Goal: Information Seeking & Learning: Learn about a topic

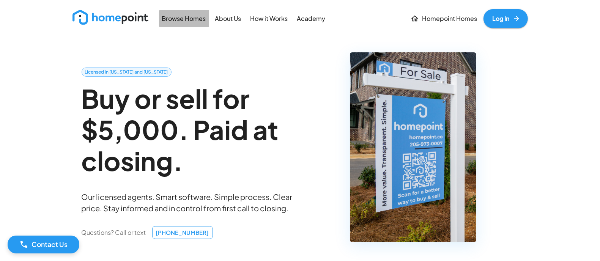
click at [178, 12] on link "Browse Homes" at bounding box center [184, 18] width 50 height 17
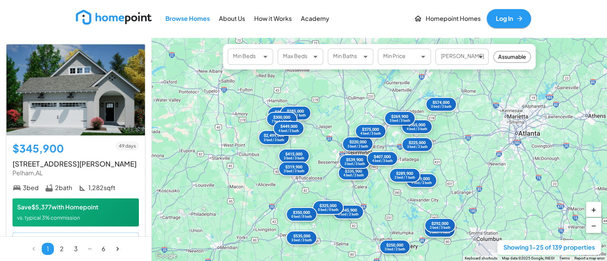
drag, startPoint x: 388, startPoint y: 141, endPoint x: 346, endPoint y: 226, distance: 95.2
click at [346, 226] on div "$345,900 3 bed / 2 bath $415,000 3 bed / 3 bath $489,000 4 bed / 3 bath $220,00…" at bounding box center [379, 149] width 455 height 223
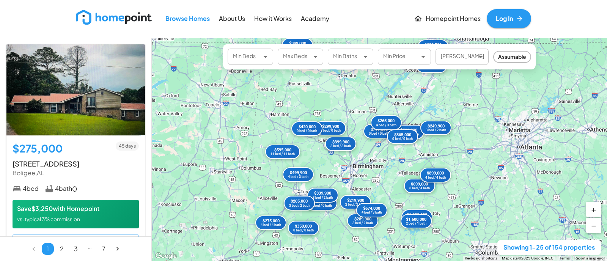
drag, startPoint x: 487, startPoint y: 175, endPoint x: 503, endPoint y: 161, distance: 20.4
click at [503, 161] on div "$275,000 4 bed / 4 bath $289,900 3 bed / 2 bath $1,380,000 3 bed / 3 bath $699,…" at bounding box center [379, 149] width 455 height 223
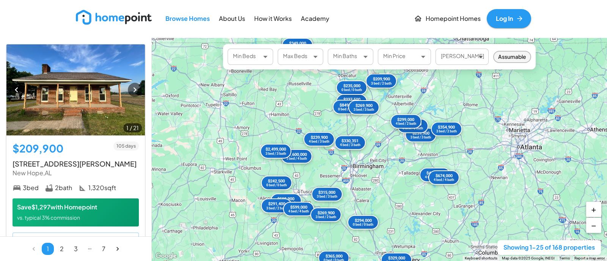
click at [523, 56] on span "Assumable" at bounding box center [512, 57] width 36 height 8
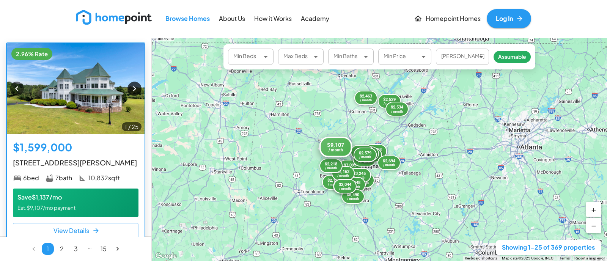
click at [129, 85] on icon "button" at bounding box center [134, 88] width 10 height 10
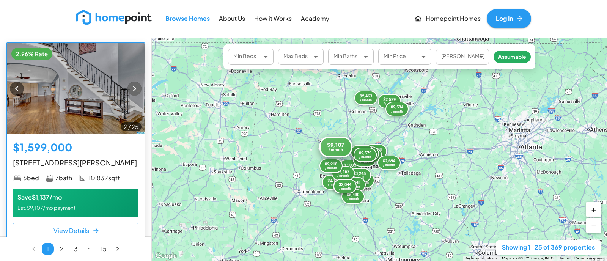
click at [129, 85] on icon "button" at bounding box center [134, 88] width 10 height 10
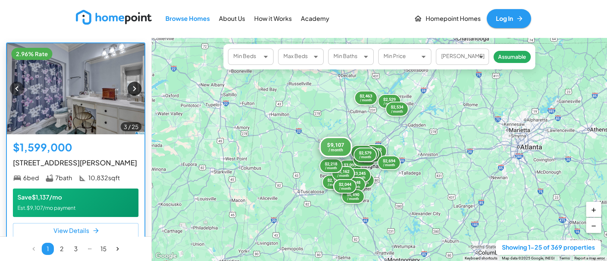
click at [129, 85] on icon "button" at bounding box center [134, 88] width 10 height 10
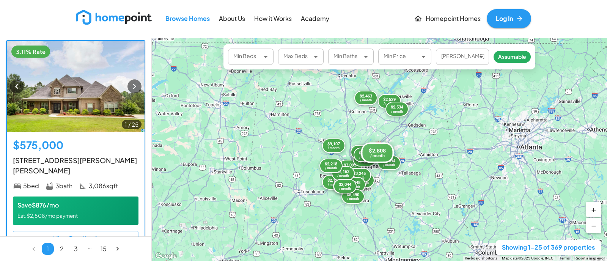
scroll to position [427, 0]
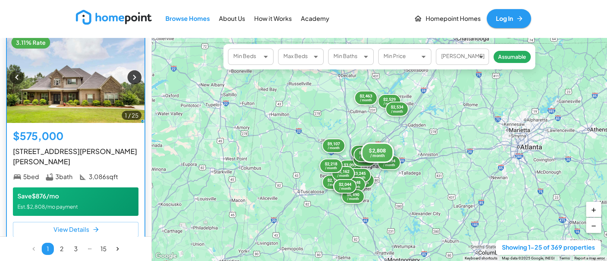
click at [132, 82] on icon "button" at bounding box center [134, 77] width 10 height 10
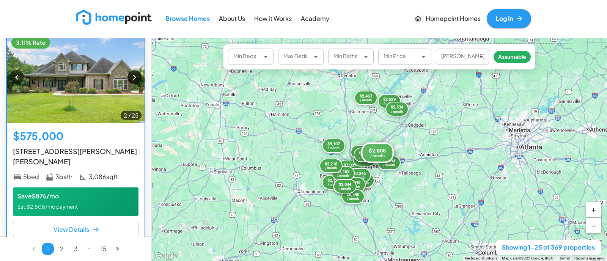
click at [132, 82] on icon "button" at bounding box center [134, 77] width 10 height 10
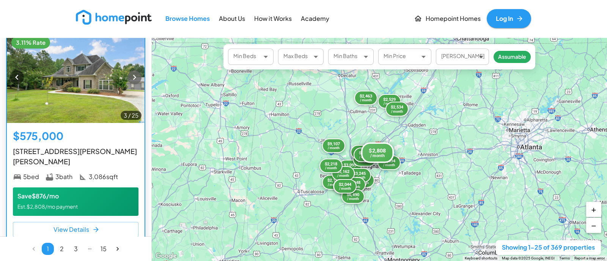
click at [129, 82] on icon "button" at bounding box center [134, 77] width 10 height 10
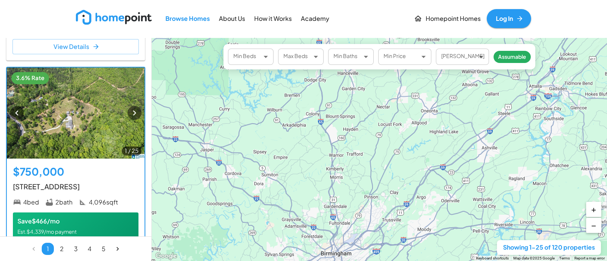
scroll to position [2702, 0]
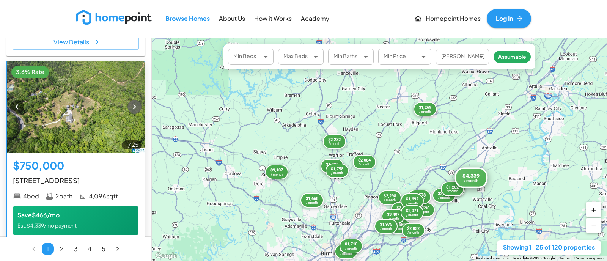
click at [129, 112] on icon "button" at bounding box center [134, 107] width 10 height 10
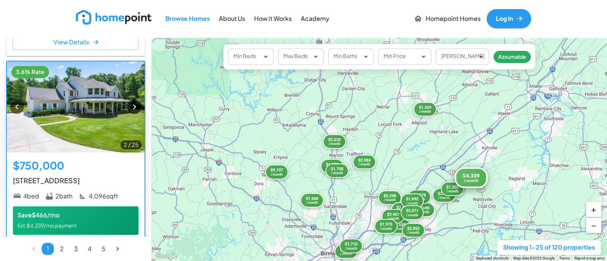
click at [129, 112] on icon "button" at bounding box center [134, 107] width 10 height 10
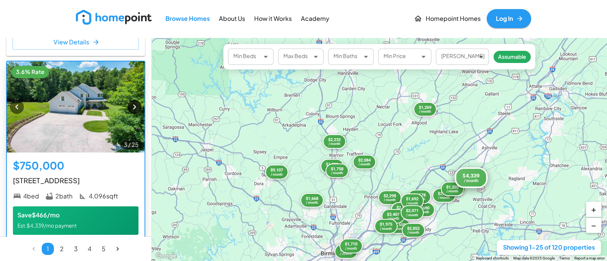
click at [129, 112] on icon "button" at bounding box center [134, 107] width 10 height 10
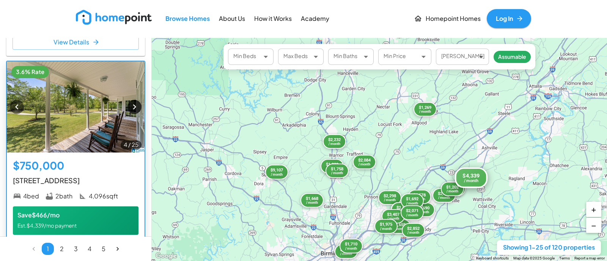
click at [129, 112] on icon "button" at bounding box center [134, 107] width 10 height 10
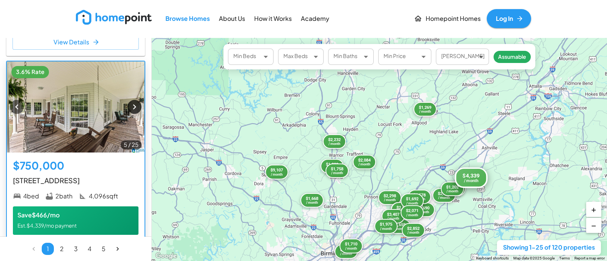
click at [129, 112] on icon "button" at bounding box center [134, 107] width 10 height 10
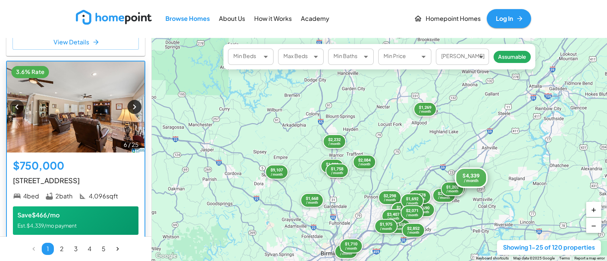
click at [129, 112] on icon "button" at bounding box center [134, 107] width 10 height 10
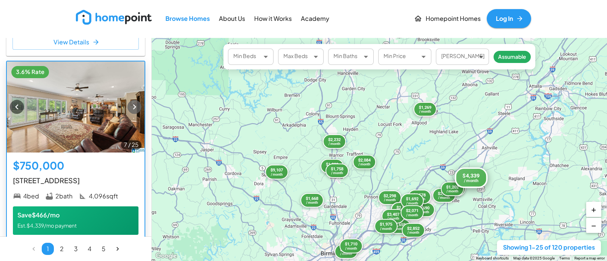
click at [129, 112] on icon "button" at bounding box center [134, 107] width 10 height 10
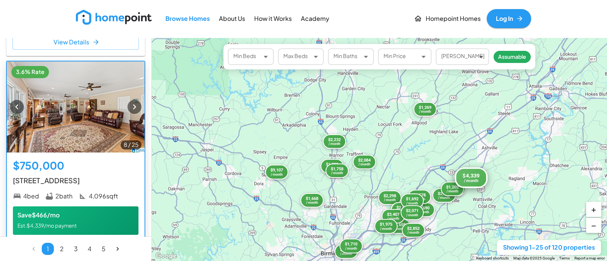
scroll to position [2750, 0]
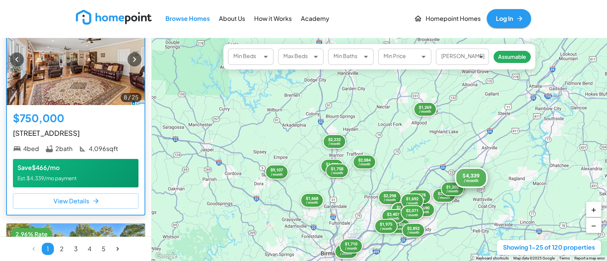
click at [42, 125] on h5 "$750,000" at bounding box center [38, 118] width 51 height 14
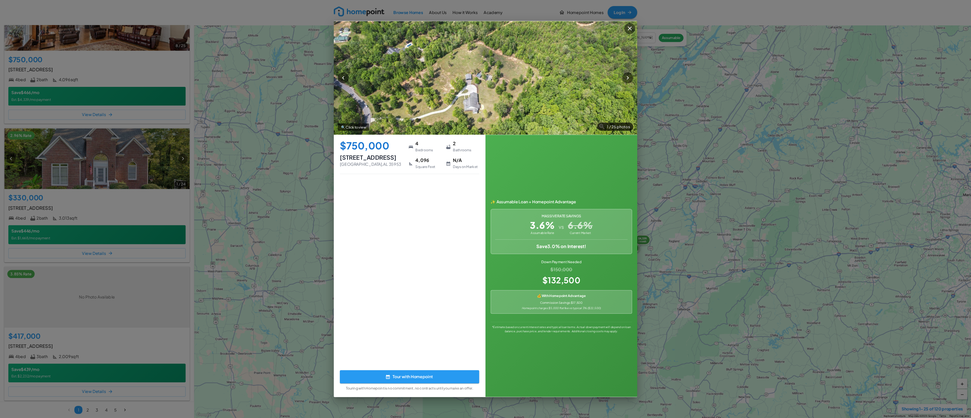
scroll to position [2759, 0]
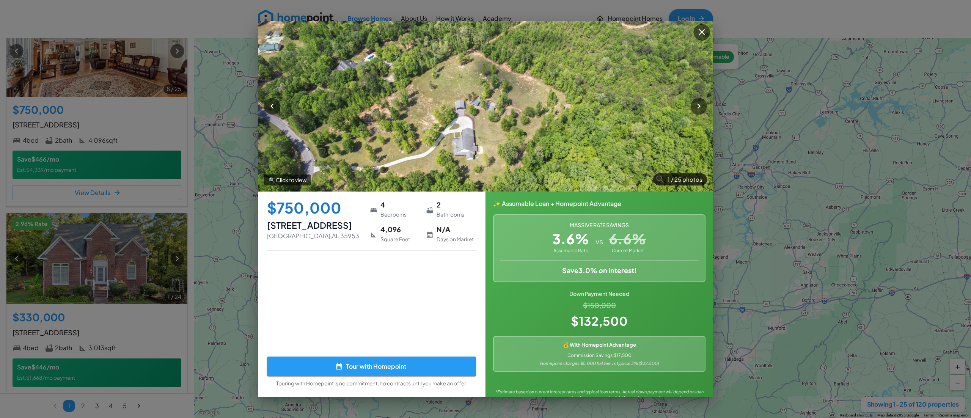
drag, startPoint x: 587, startPoint y: 0, endPoint x: 558, endPoint y: 391, distance: 392.5
click at [558, 261] on p "*Estimate based on current interest rates and typical loan terms. Actual down p…" at bounding box center [599, 392] width 212 height 17
click at [599, 110] on icon "button" at bounding box center [699, 106] width 10 height 10
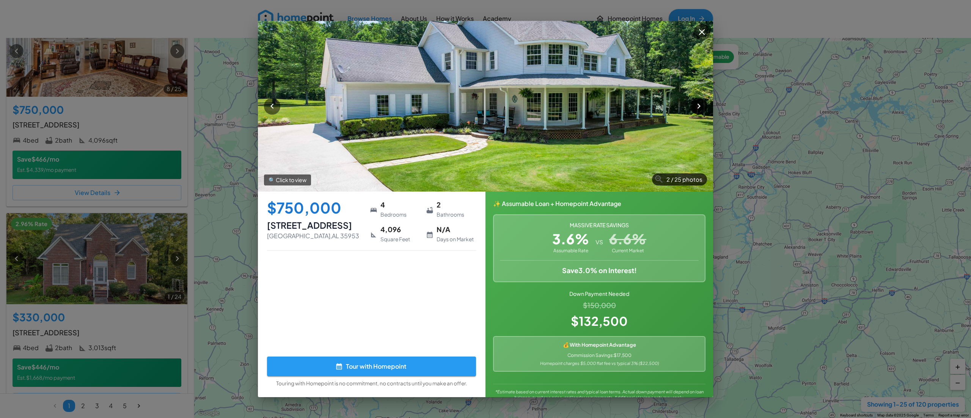
click at [599, 110] on icon "button" at bounding box center [699, 106] width 10 height 10
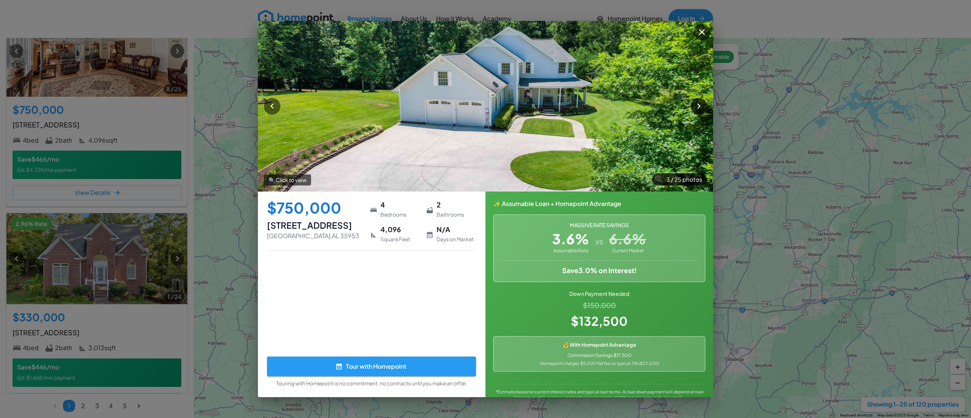
click at [599, 110] on icon "button" at bounding box center [699, 106] width 10 height 10
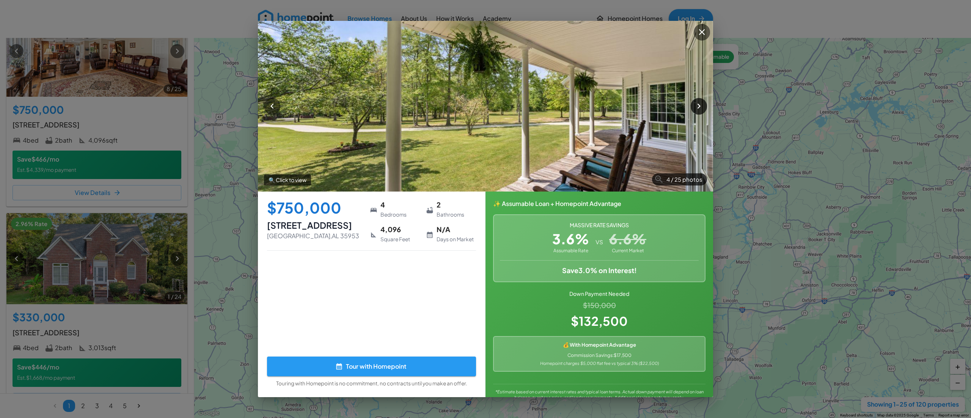
click at [599, 110] on icon "button" at bounding box center [699, 106] width 10 height 10
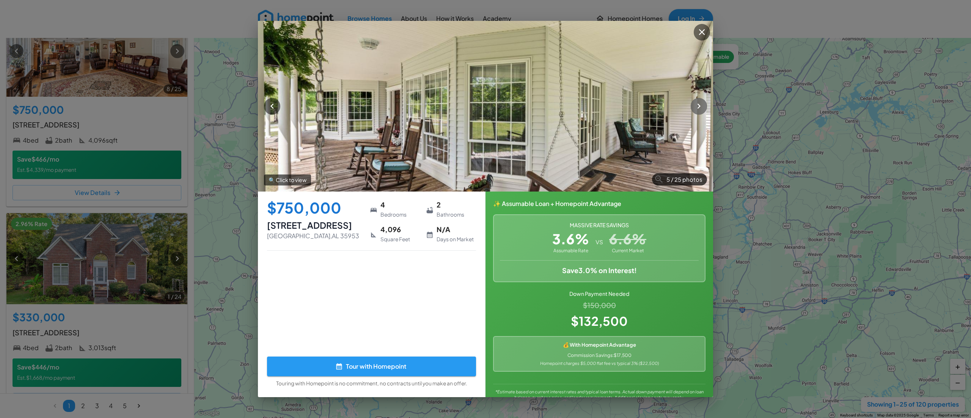
click at [599, 110] on icon "button" at bounding box center [699, 106] width 10 height 10
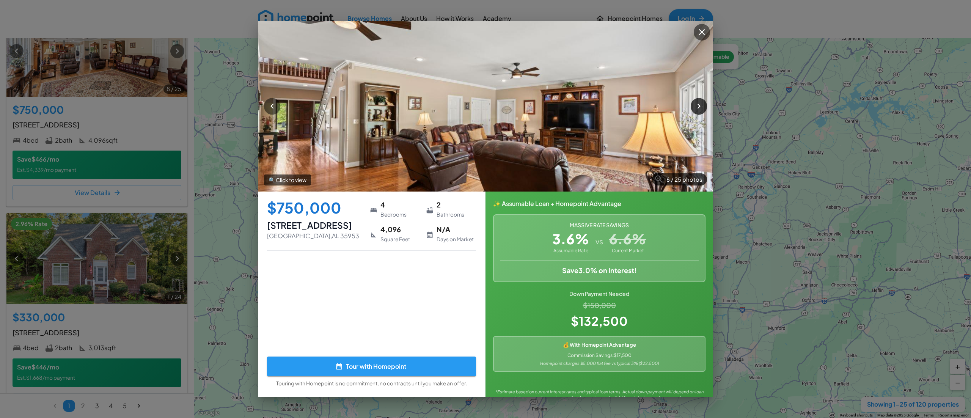
click at [599, 110] on icon "button" at bounding box center [699, 106] width 10 height 10
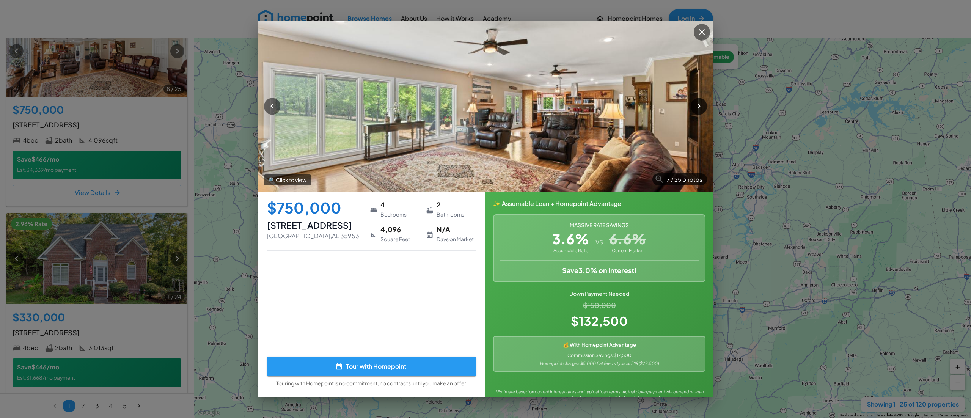
click at [599, 110] on icon "button" at bounding box center [699, 106] width 10 height 10
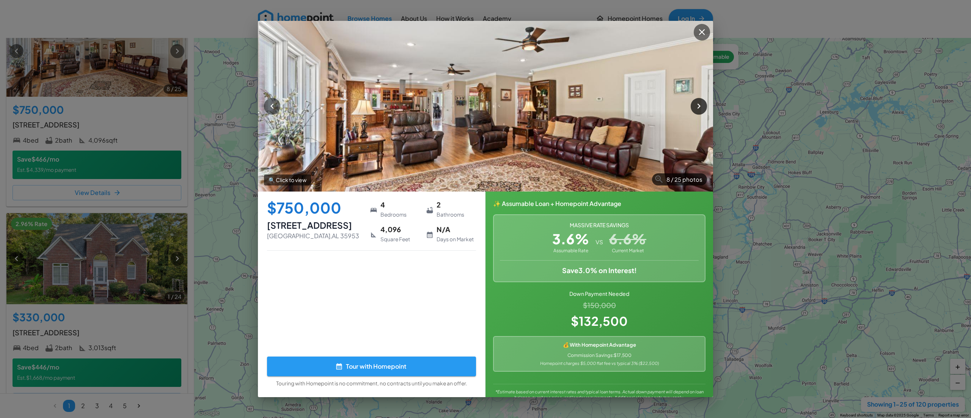
click at [599, 110] on icon "button" at bounding box center [699, 106] width 10 height 10
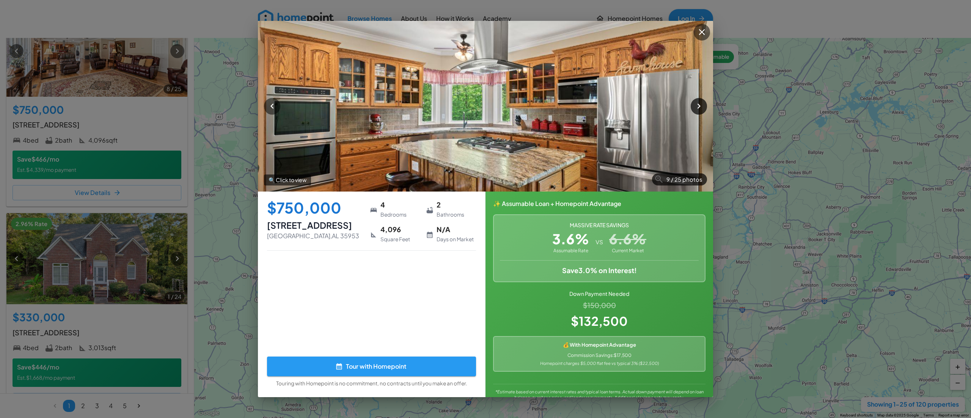
click at [599, 104] on icon "button" at bounding box center [699, 106] width 10 height 10
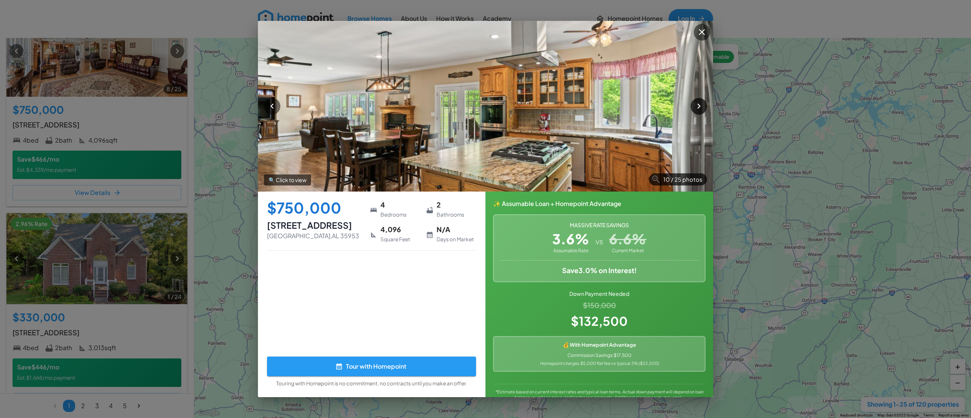
click at [599, 104] on icon "button" at bounding box center [699, 106] width 10 height 10
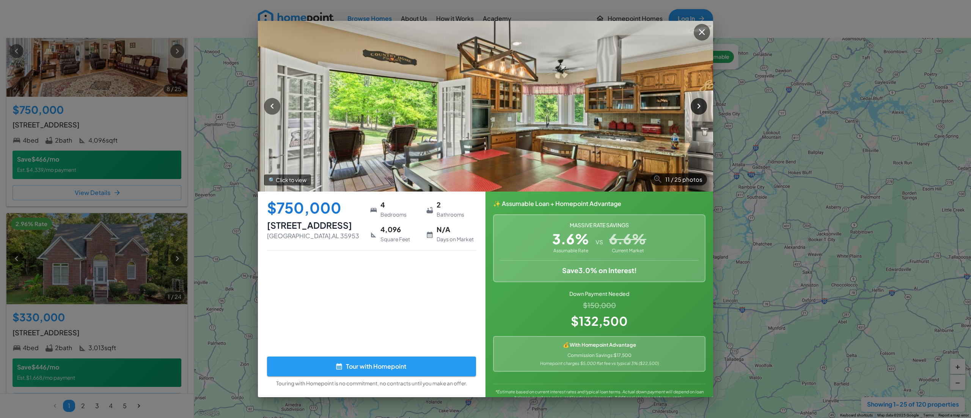
click at [599, 104] on icon "button" at bounding box center [699, 106] width 10 height 10
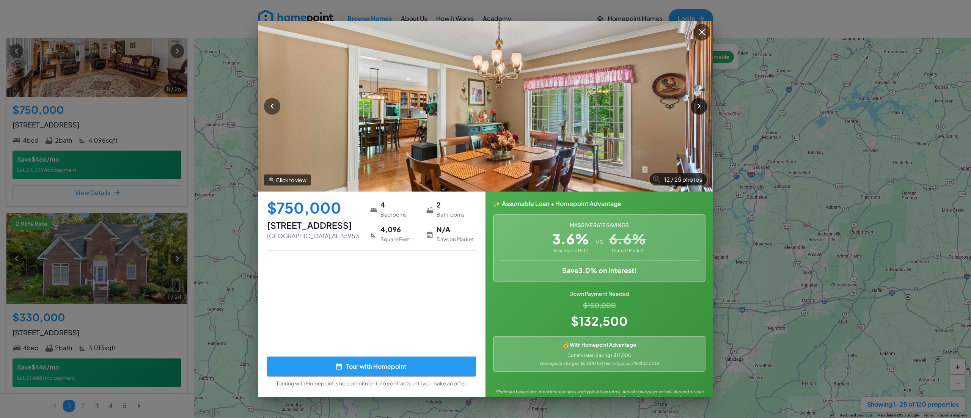
click at [599, 104] on icon "button" at bounding box center [699, 106] width 10 height 10
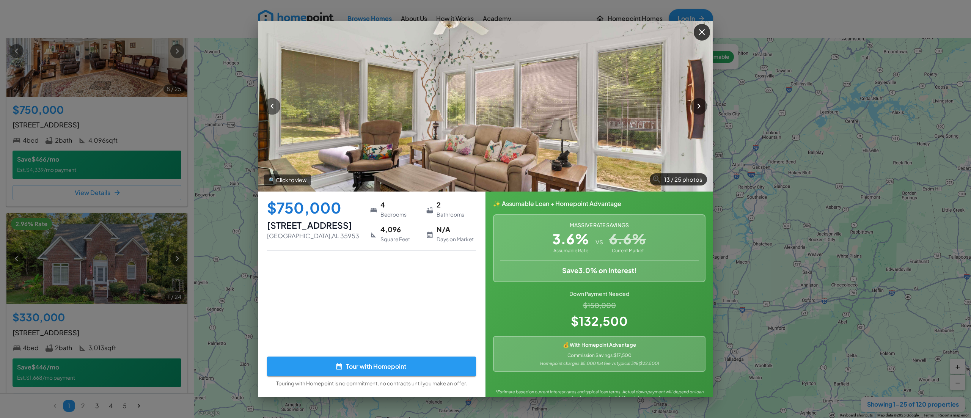
click at [599, 33] on icon "button" at bounding box center [702, 32] width 6 height 6
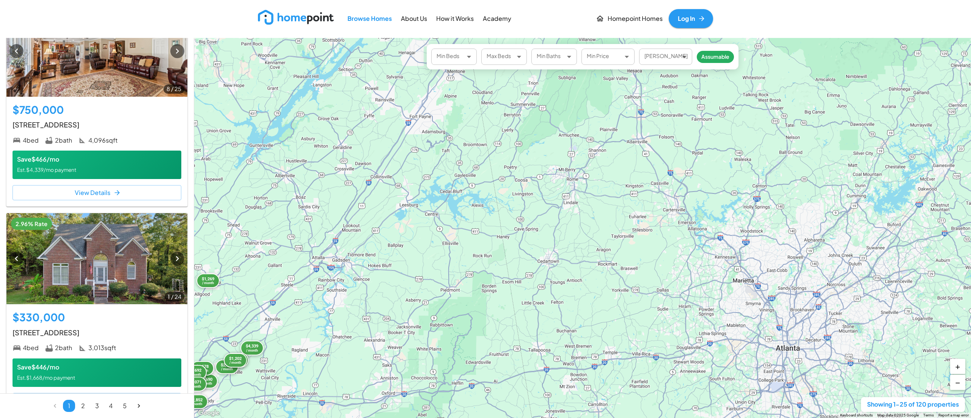
drag, startPoint x: 837, startPoint y: 174, endPoint x: 415, endPoint y: 267, distance: 431.9
click at [415, 261] on div "$9,107 / month $2,808 / month $2,659 / month $2,690 / month $2,869 / month $2,2…" at bounding box center [582, 228] width 777 height 380
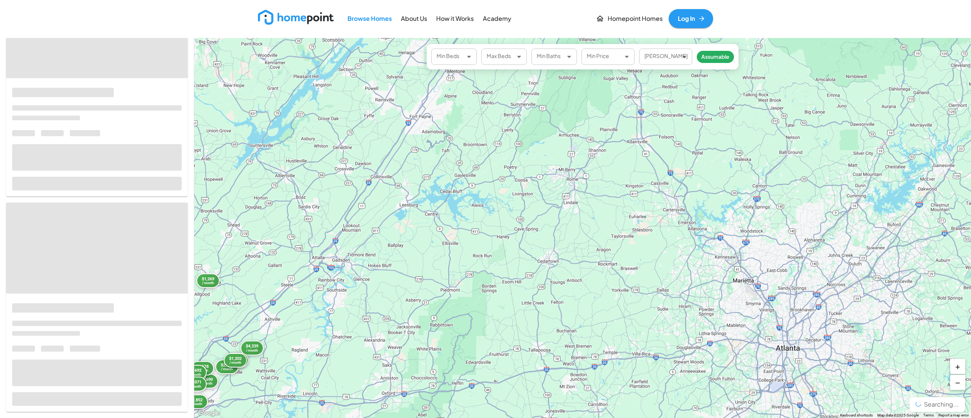
scroll to position [1351, 0]
